Goal: Task Accomplishment & Management: Use online tool/utility

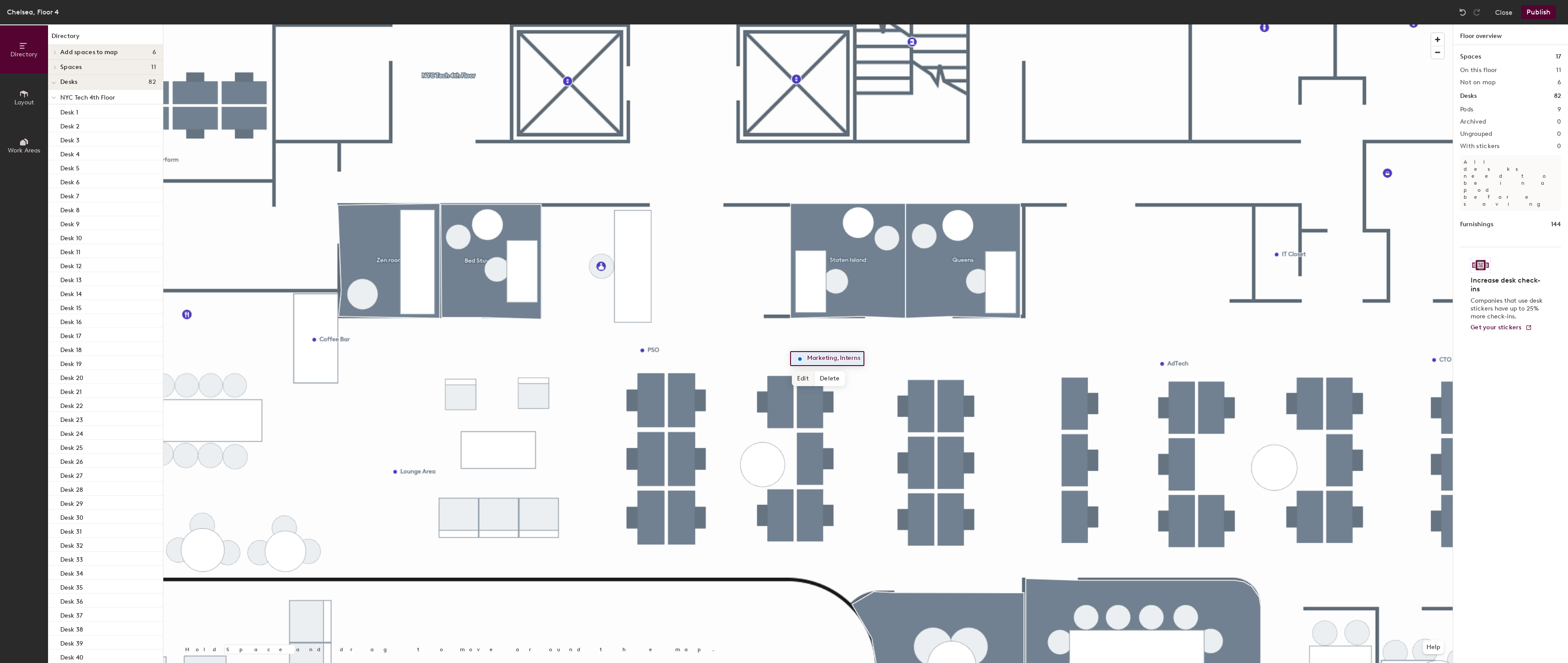
click at [801, 381] on span "Edit" at bounding box center [803, 378] width 23 height 15
type input "Marketing"
click at [820, 378] on span "Done" at bounding box center [818, 378] width 25 height 15
click at [828, 25] on div at bounding box center [808, 25] width 1289 height 0
click at [70, 51] on span "Add spaces to map" at bounding box center [89, 52] width 58 height 7
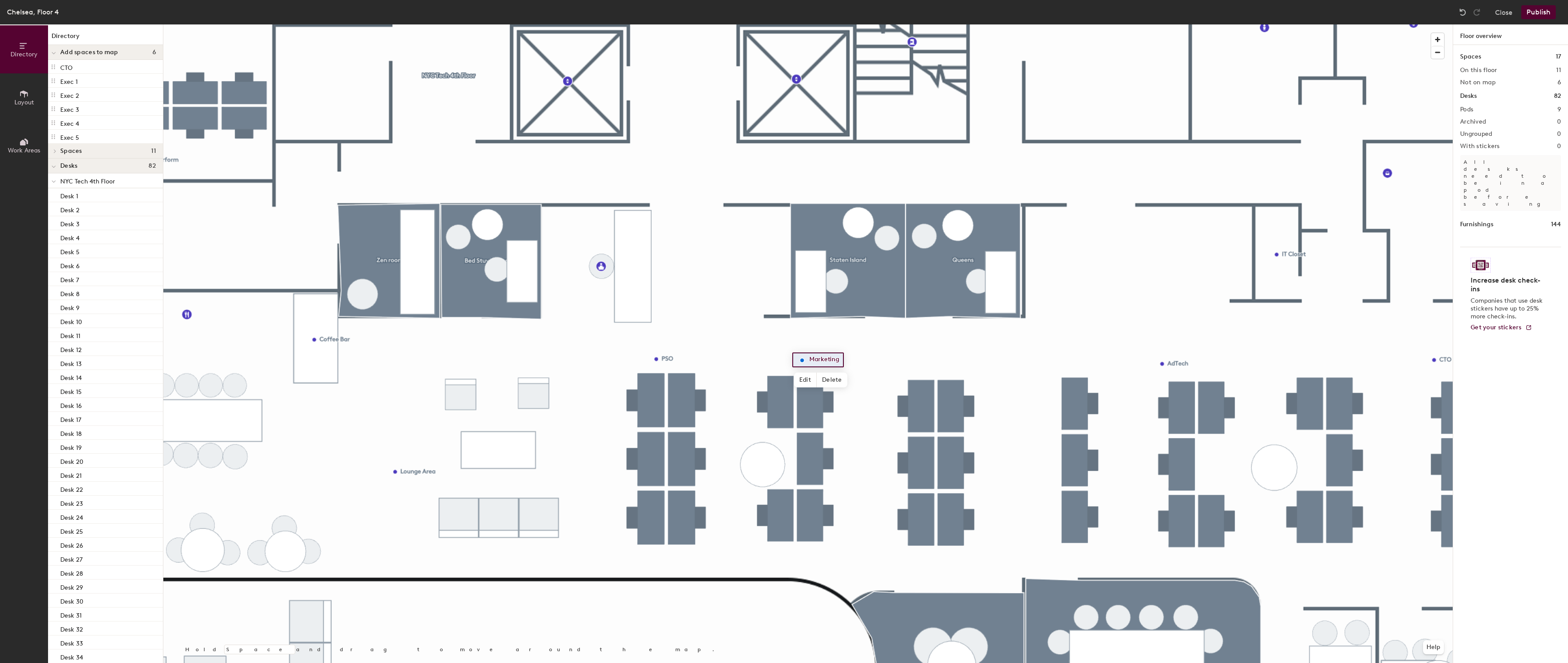
click at [69, 47] on div "Add spaces to map 6" at bounding box center [105, 52] width 115 height 15
click at [57, 66] on span at bounding box center [55, 67] width 7 height 4
click at [57, 66] on div at bounding box center [54, 67] width 11 height 14
click at [25, 98] on icon at bounding box center [24, 94] width 10 height 10
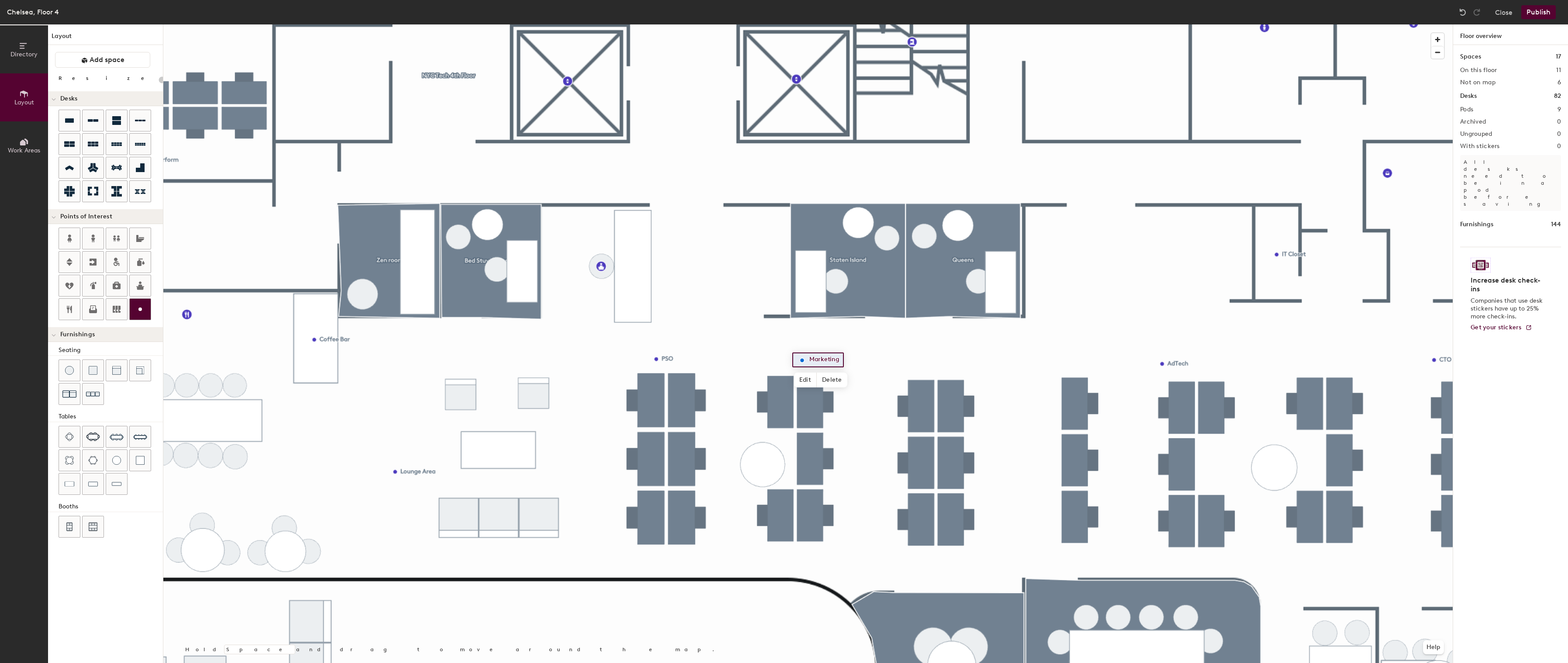
click at [137, 309] on icon at bounding box center [140, 309] width 11 height 11
type input "20"
type input "People Ops"
click at [912, 385] on span "Done" at bounding box center [914, 384] width 25 height 15
click at [969, 25] on div at bounding box center [808, 25] width 1289 height 0
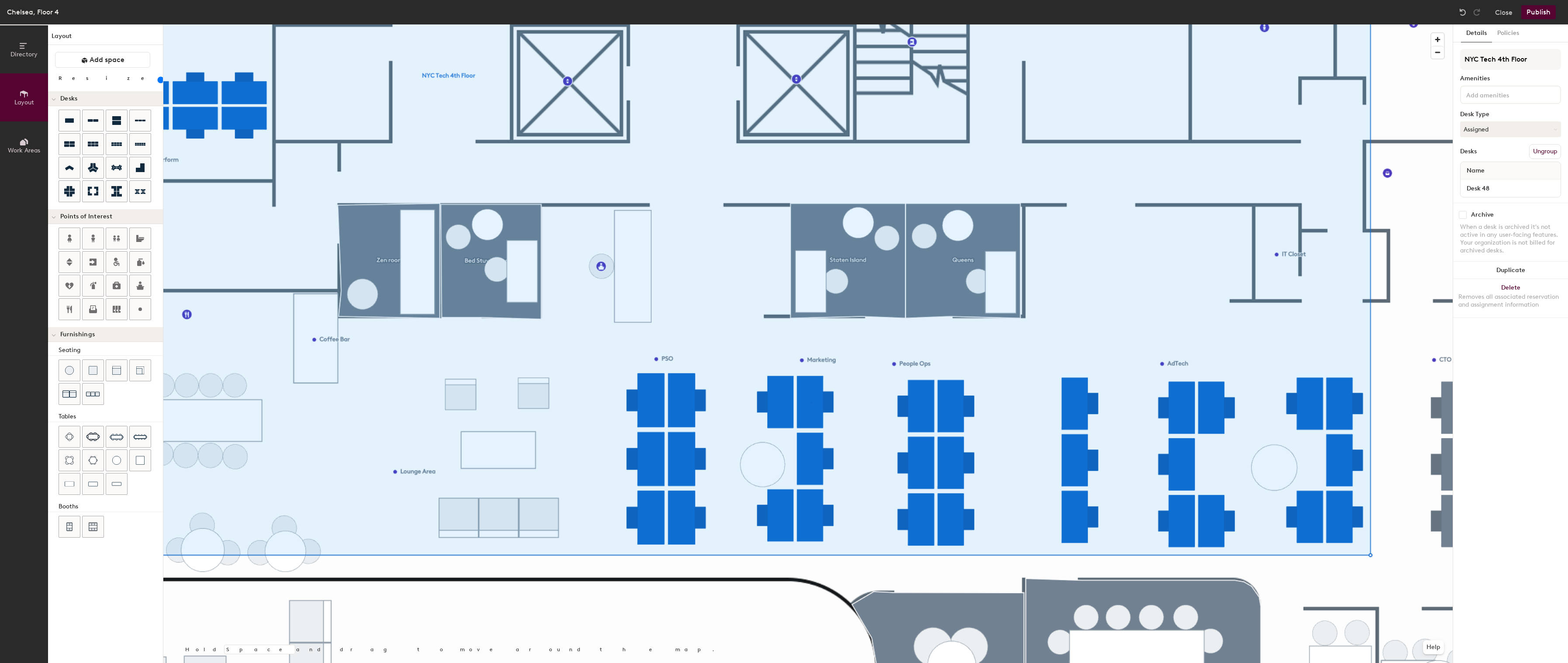
click at [811, 25] on div at bounding box center [808, 25] width 1289 height 0
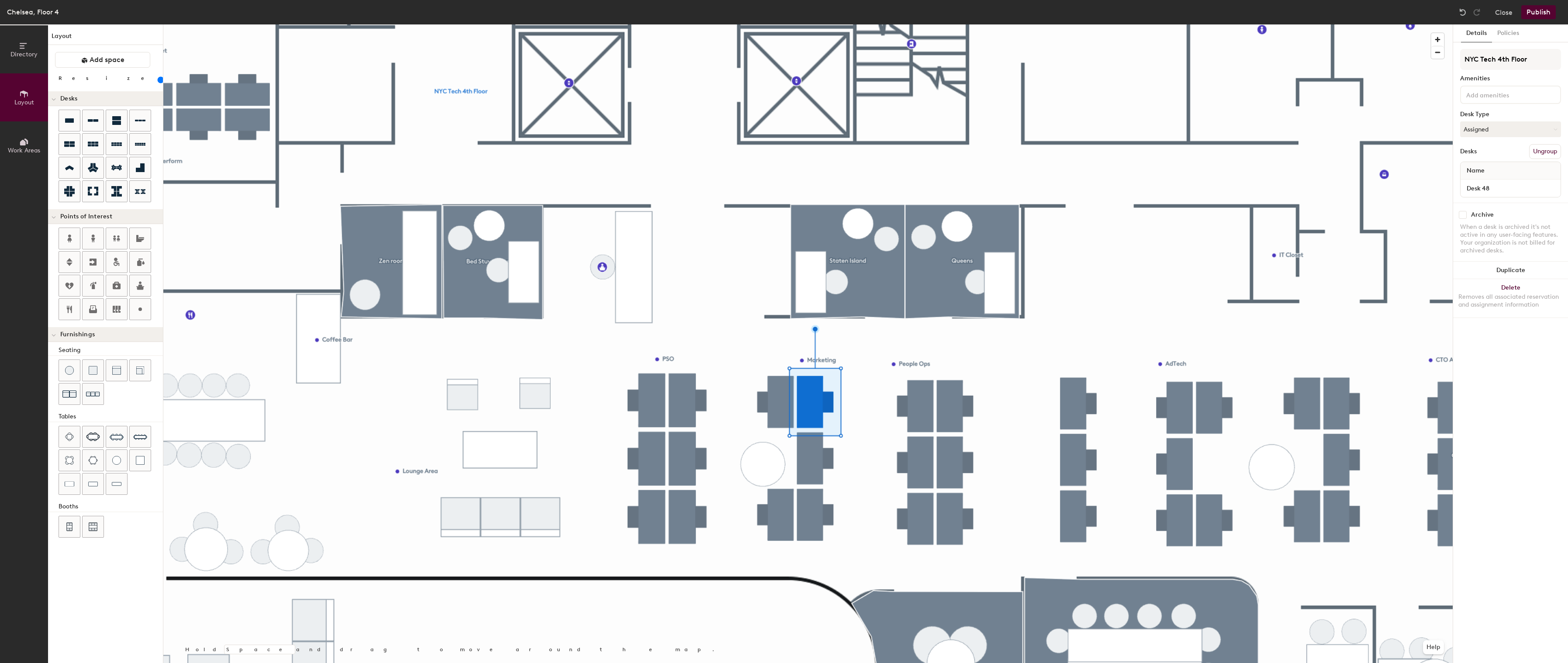
click at [915, 25] on div at bounding box center [808, 25] width 1289 height 0
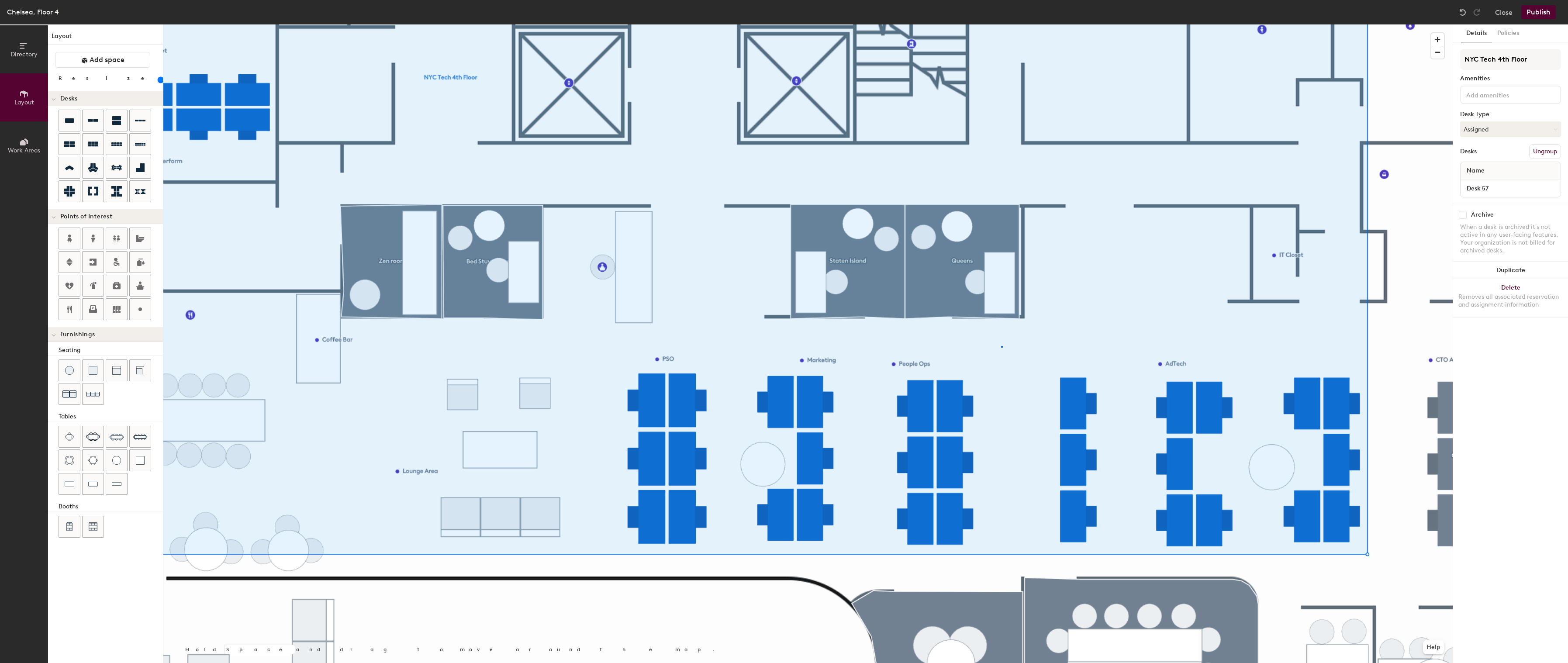
click at [1001, 25] on div at bounding box center [808, 25] width 1289 height 0
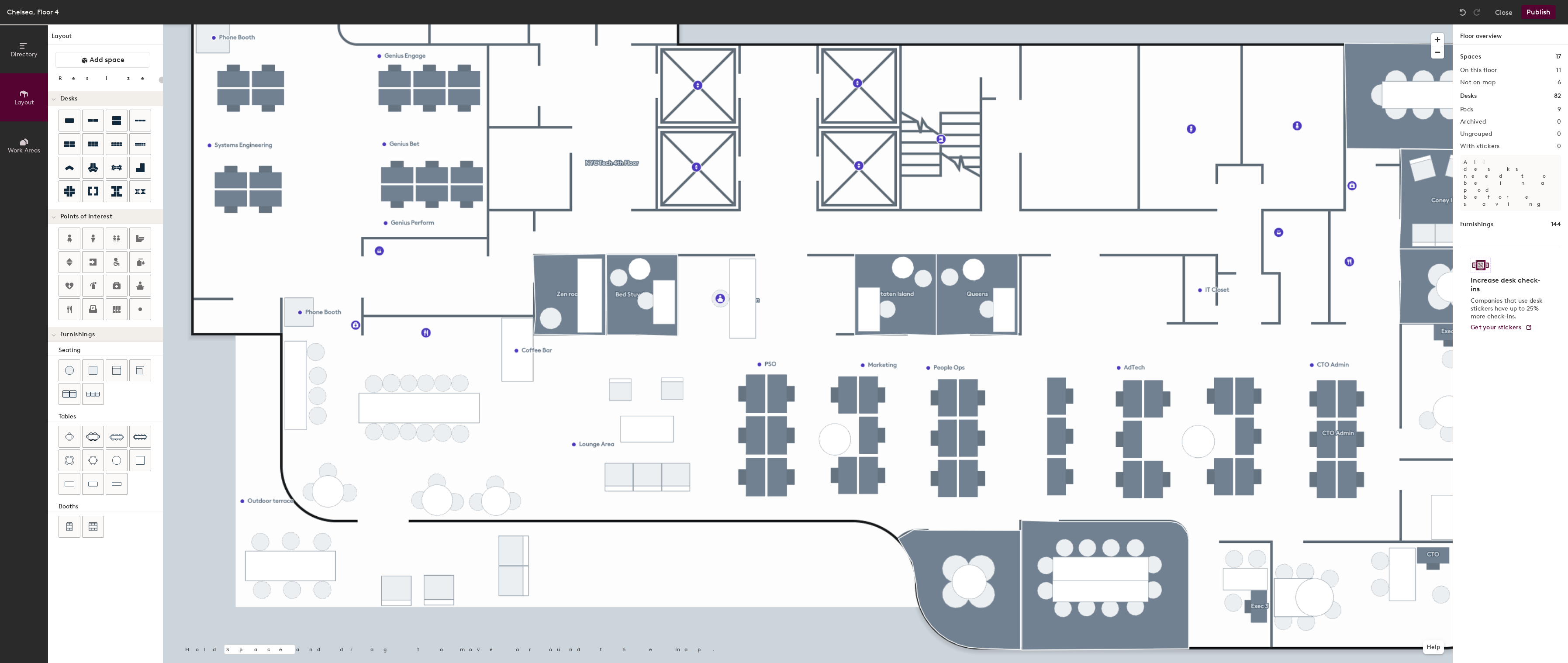
click at [1535, 13] on button "Publish" at bounding box center [1538, 12] width 35 height 14
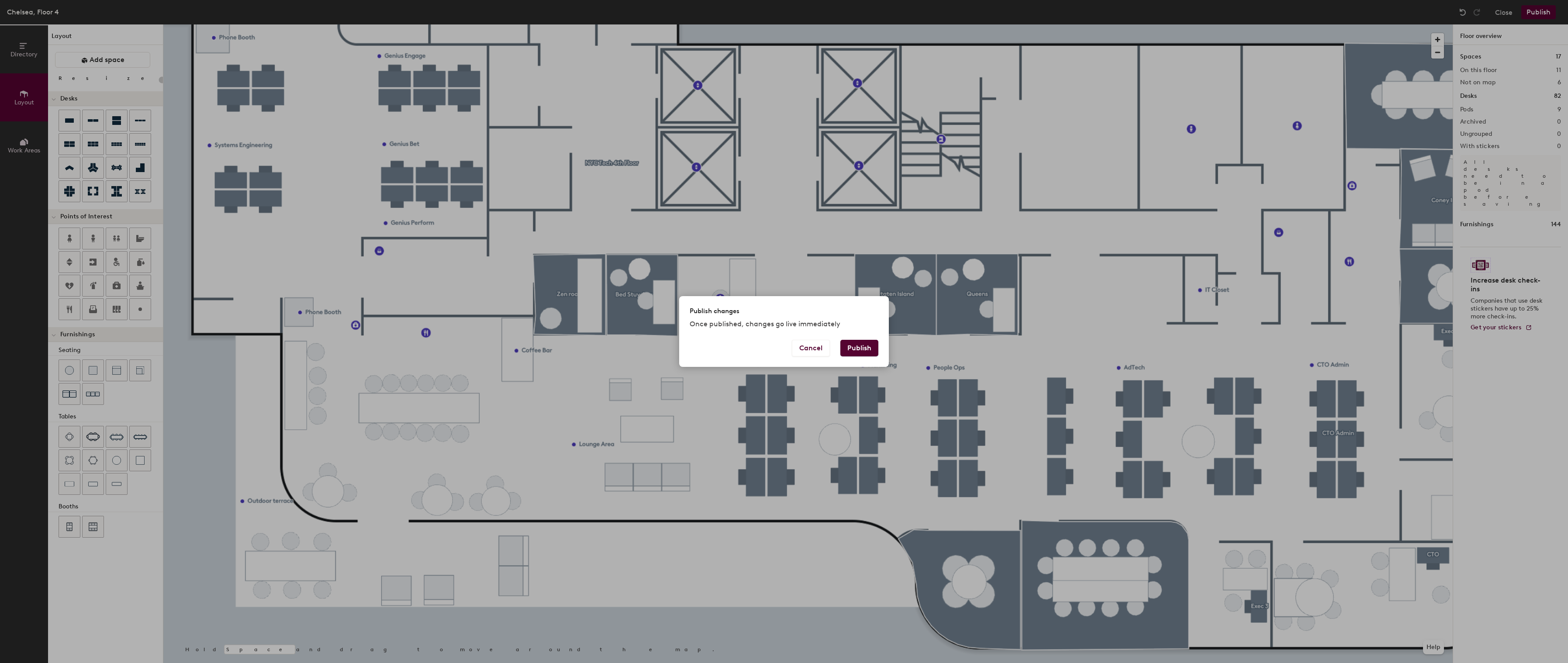
click at [862, 347] on button "Publish" at bounding box center [859, 347] width 38 height 16
type input "20"
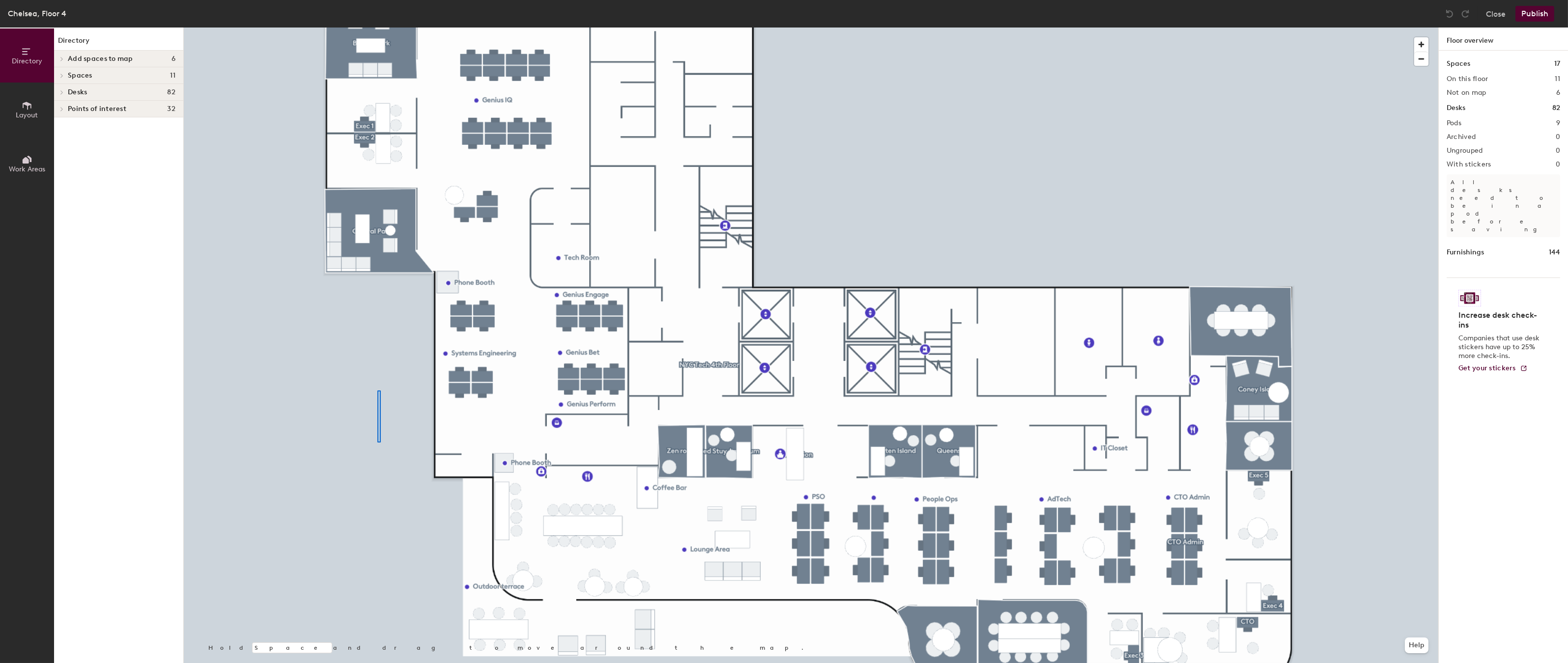
click at [377, 28] on div at bounding box center [811, 28] width 1254 height 0
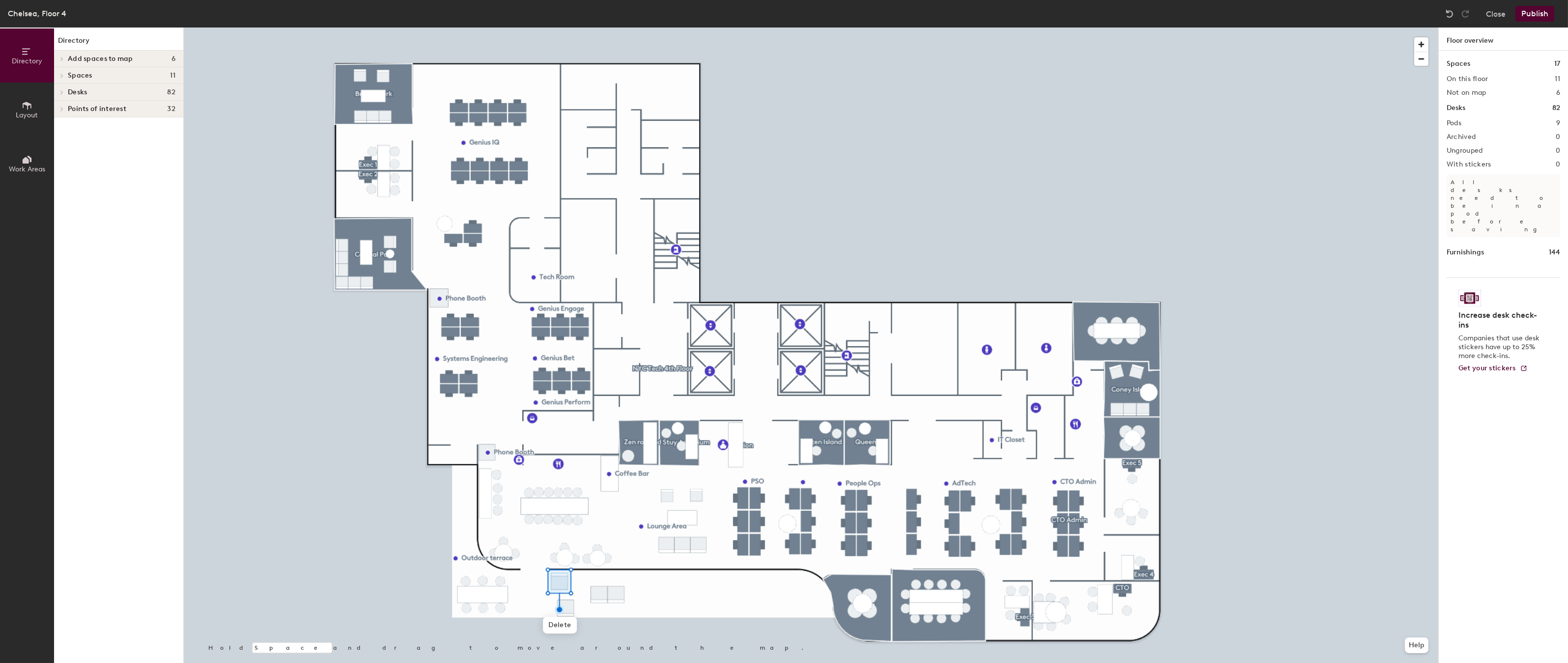
click at [572, 28] on div at bounding box center [811, 28] width 1254 height 0
click at [585, 28] on div at bounding box center [811, 28] width 1254 height 0
click at [572, 28] on div at bounding box center [811, 28] width 1254 height 0
click at [656, 28] on div at bounding box center [811, 28] width 1254 height 0
click at [604, 28] on div at bounding box center [811, 28] width 1254 height 0
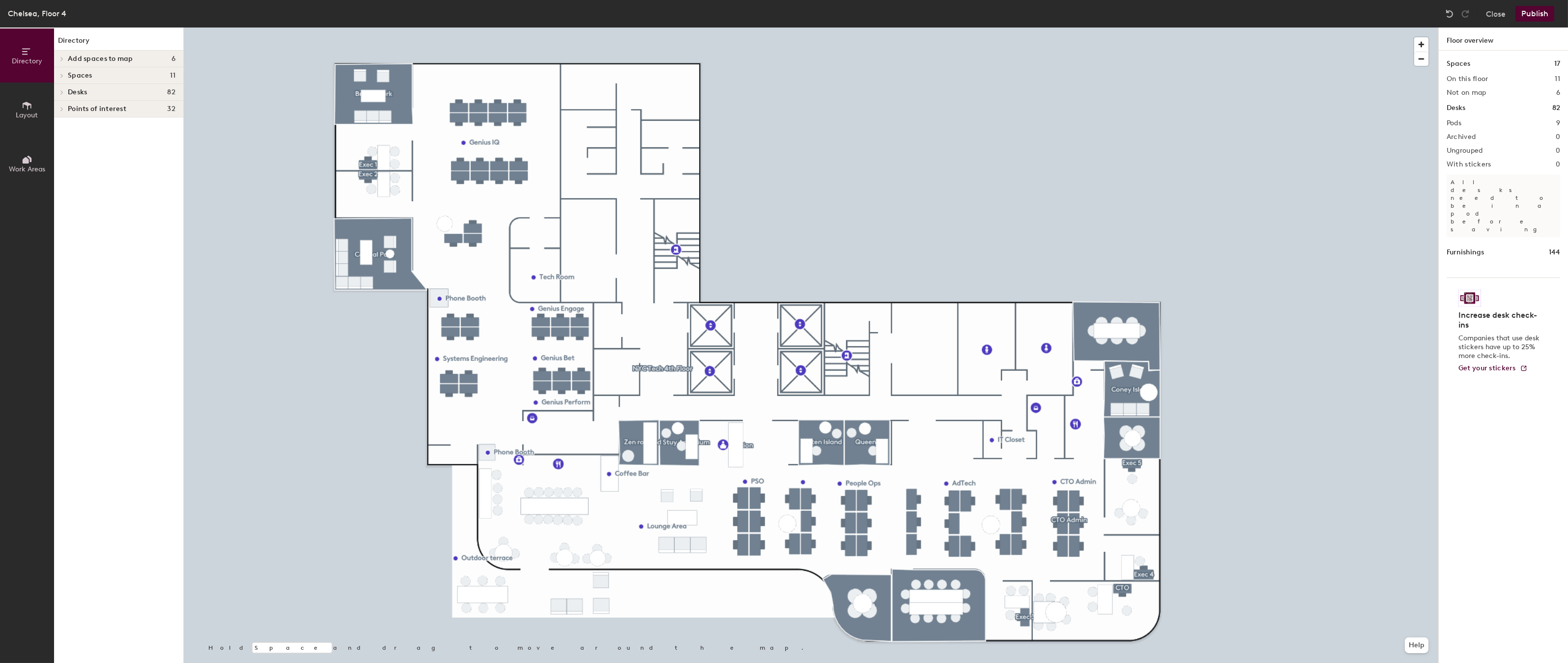
click at [803, 28] on div at bounding box center [811, 28] width 1254 height 0
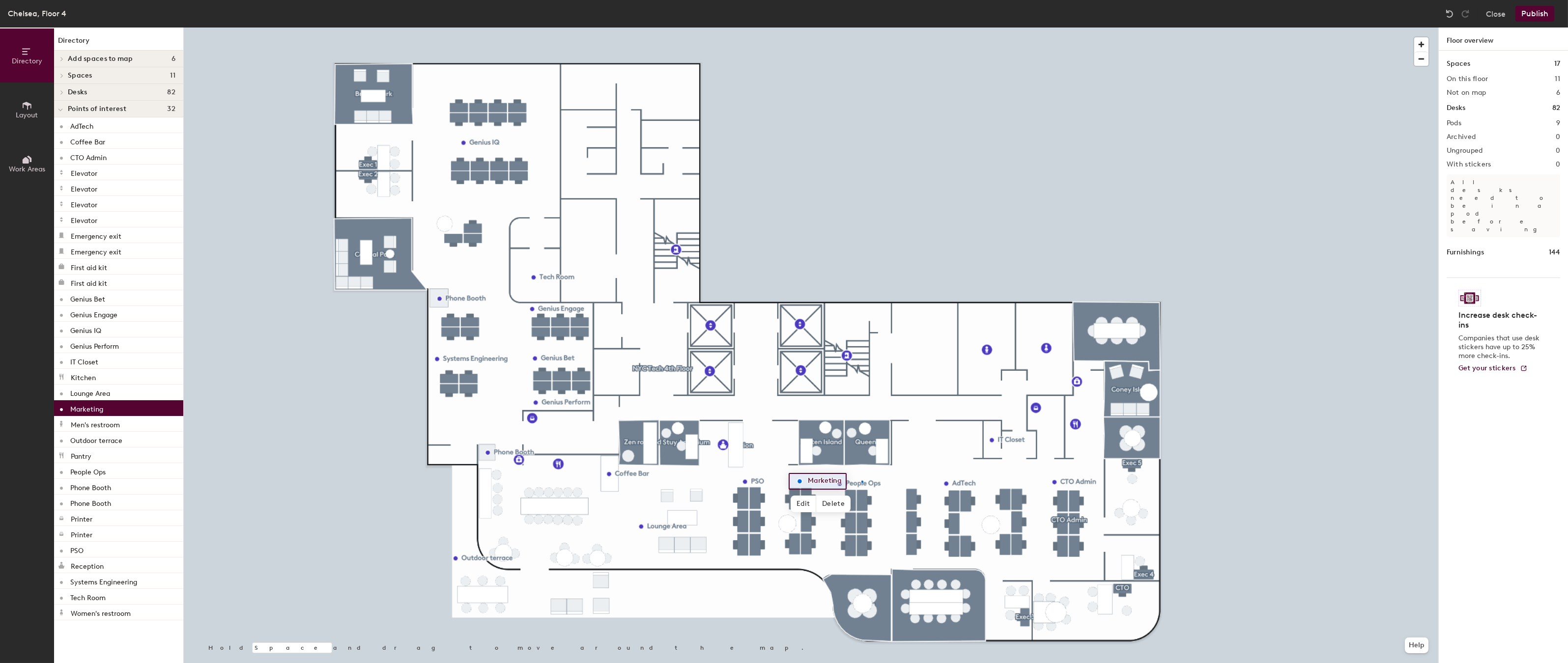
click at [862, 28] on div at bounding box center [811, 28] width 1254 height 0
click at [902, 28] on div at bounding box center [811, 28] width 1254 height 0
click at [807, 28] on div at bounding box center [811, 28] width 1254 height 0
click at [866, 28] on div at bounding box center [811, 28] width 1254 height 0
click at [904, 28] on div at bounding box center [811, 28] width 1254 height 0
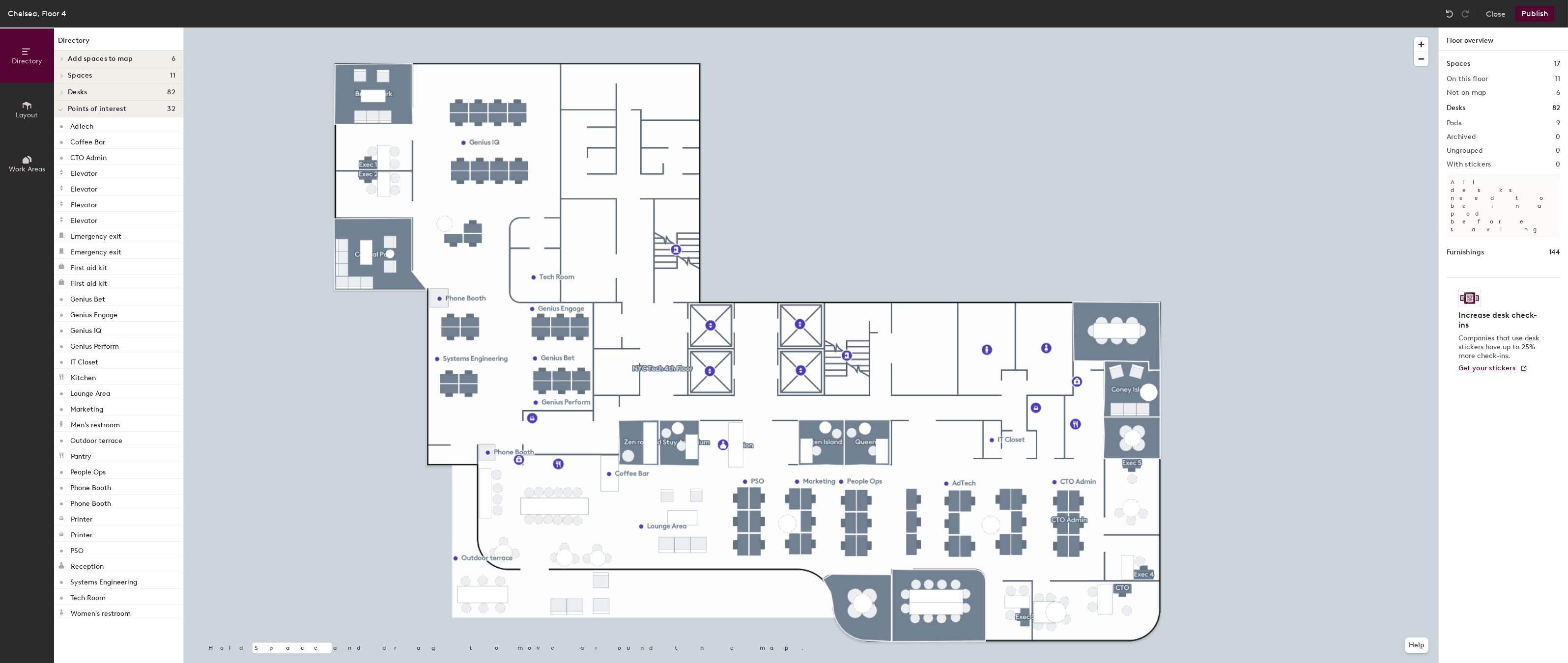
click at [1544, 14] on button "Publish" at bounding box center [1535, 14] width 39 height 16
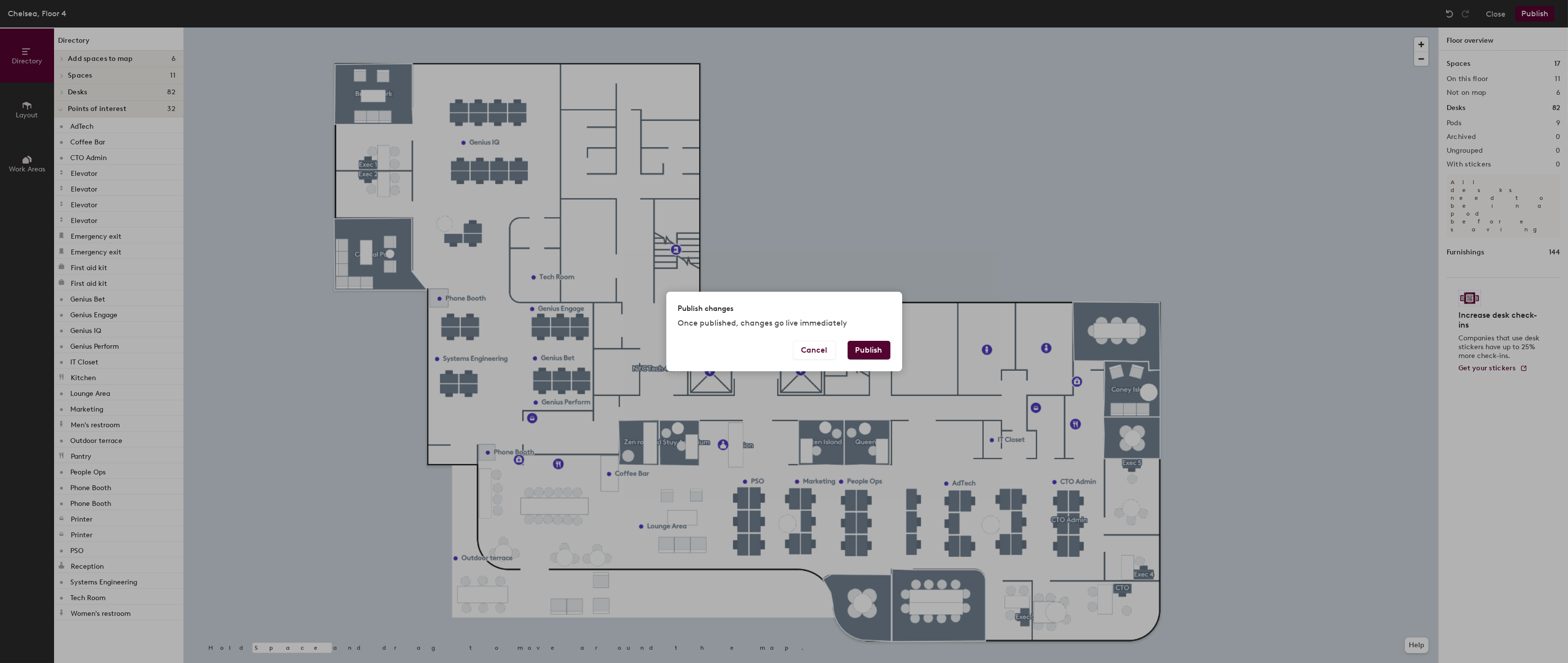
click at [872, 349] on button "Publish" at bounding box center [869, 349] width 43 height 18
